Goal: Transaction & Acquisition: Purchase product/service

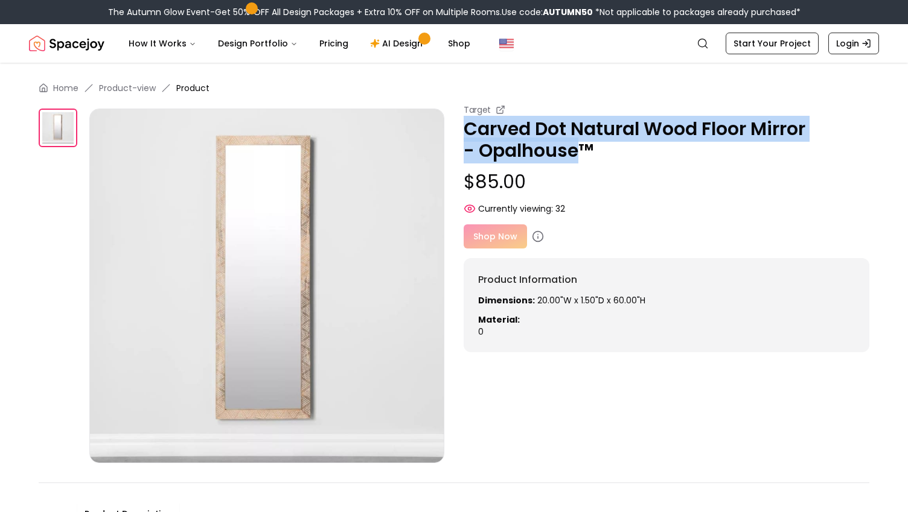
drag, startPoint x: 567, startPoint y: 155, endPoint x: 460, endPoint y: 132, distance: 109.9
click at [460, 132] on div "Target Carved Dot Natural Wood Floor Mirror - Opalhouse™ $85.00 Currently viewi…" at bounding box center [454, 284] width 831 height 360
copy p "Carved Dot Natural Wood Floor Mirror - Opalhouse"
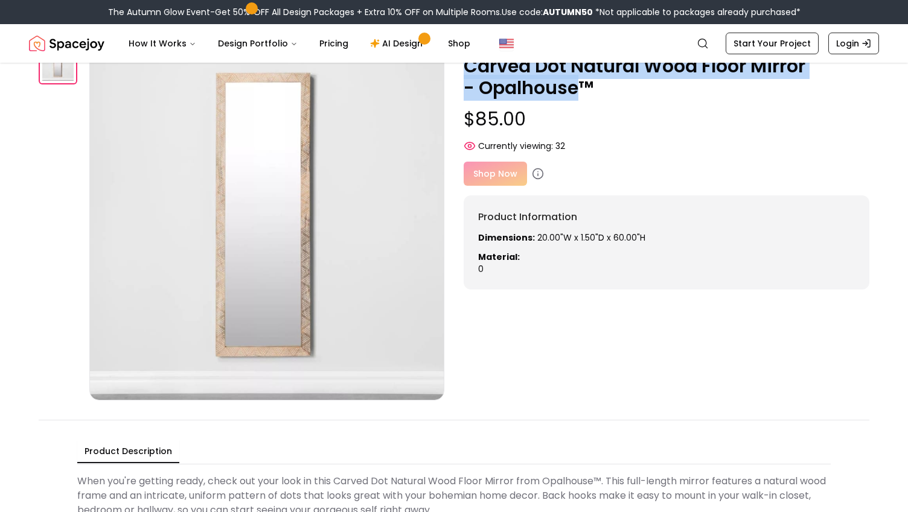
scroll to position [36, 0]
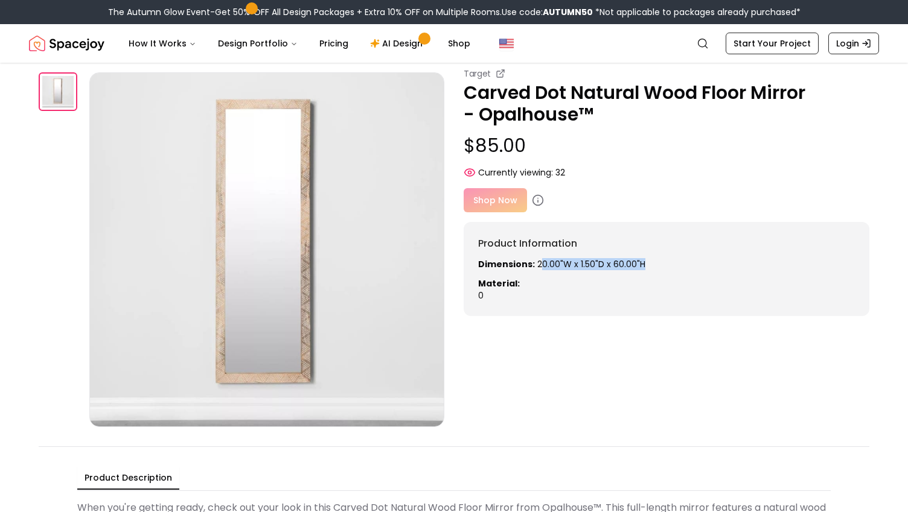
drag, startPoint x: 602, startPoint y: 267, endPoint x: 537, endPoint y: 263, distance: 65.3
click at [537, 263] on p "Dimensions: 20.00"W x 1.50"D x 60.00"H" at bounding box center [666, 264] width 377 height 12
drag, startPoint x: 534, startPoint y: 263, endPoint x: 646, endPoint y: 263, distance: 112.3
click at [646, 263] on p "Dimensions: 20.00"W x 1.50"D x 60.00"H" at bounding box center [666, 264] width 377 height 12
copy p "20.00"W x 1.50"D x 60.00"H"
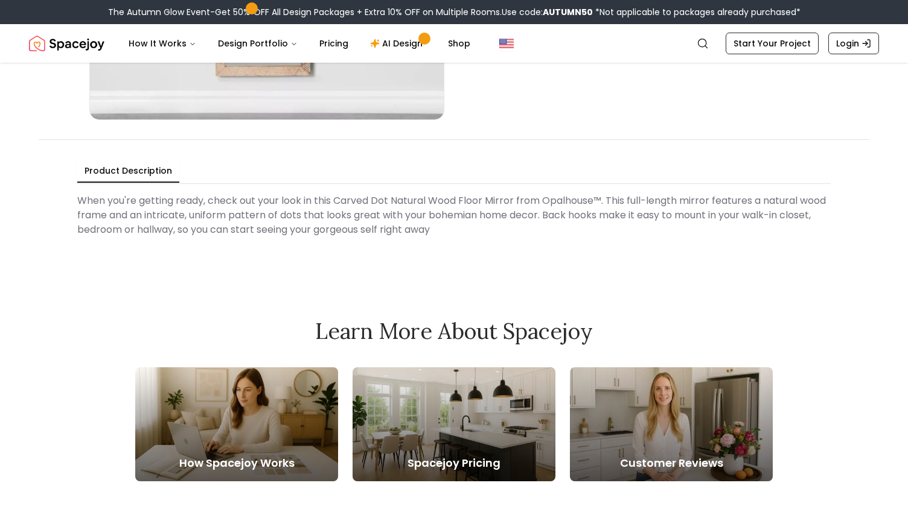
scroll to position [345, 0]
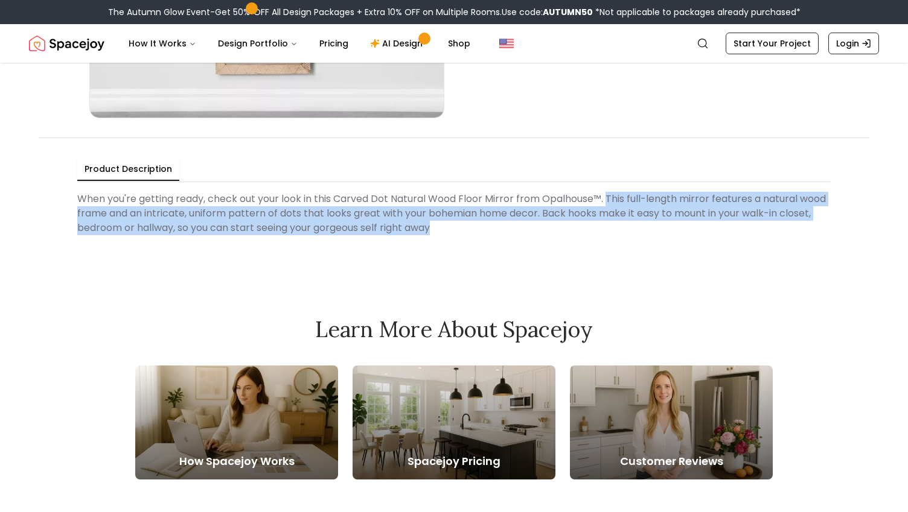
drag, startPoint x: 609, startPoint y: 197, endPoint x: 450, endPoint y: 231, distance: 162.8
click at [450, 231] on Description "When you're getting ready, check out your look in this Carved Dot Natural Wood …" at bounding box center [453, 213] width 753 height 53
copy Description "This full-length mirror features a natural wood frame and an intricate, uniform…"
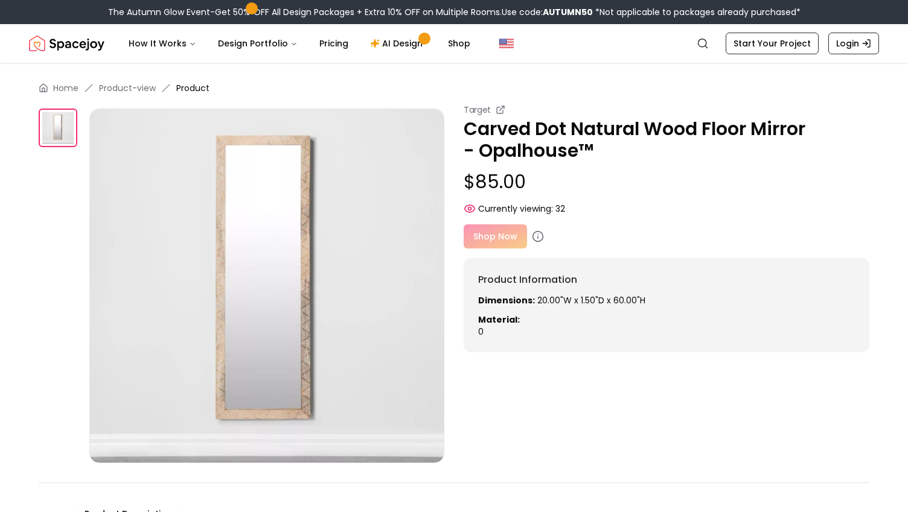
scroll to position [0, 0]
